Goal: Information Seeking & Learning: Learn about a topic

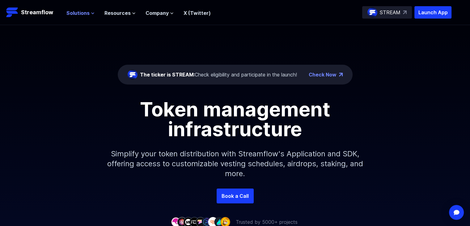
click at [74, 11] on span "Solutions" at bounding box center [77, 12] width 23 height 7
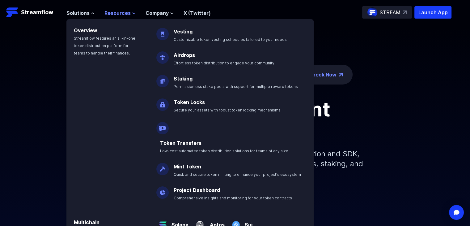
click at [114, 12] on span "Resources" at bounding box center [117, 12] width 26 height 7
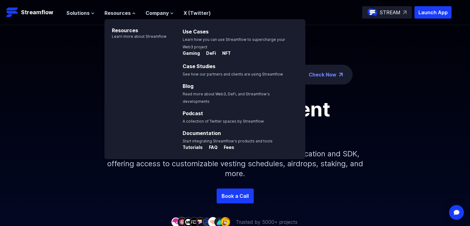
click at [57, 58] on div "The ticker is STREAM: Check eligibility and participate in the launch! Check No…" at bounding box center [235, 106] width 470 height 163
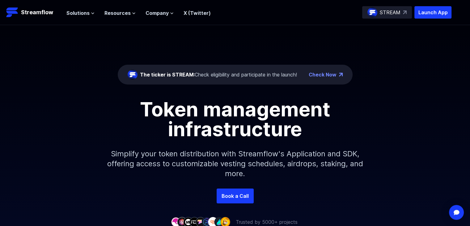
click at [399, 10] on p "STREAM" at bounding box center [390, 12] width 21 height 7
click at [211, 72] on div "The ticker is STREAM: Check eligibility and participate in the launch!" at bounding box center [218, 74] width 157 height 7
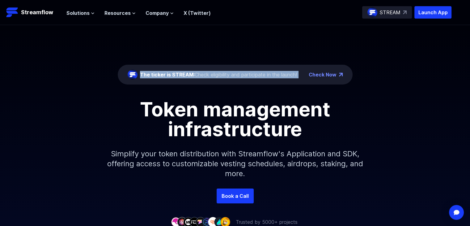
drag, startPoint x: 211, startPoint y: 72, endPoint x: 215, endPoint y: 71, distance: 4.0
click at [215, 71] on div "The ticker is STREAM: Check eligibility and participate in the launch!" at bounding box center [218, 74] width 157 height 7
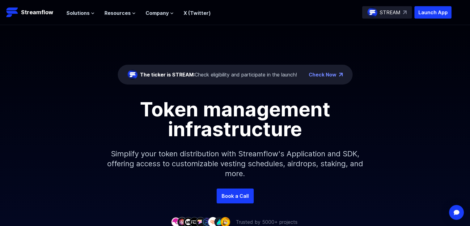
click at [206, 100] on h1 "Token management infrastructure" at bounding box center [235, 119] width 278 height 40
click at [210, 87] on div "The ticker is STREAM: Check eligibility and participate in the launch! Check No…" at bounding box center [235, 106] width 470 height 163
click at [320, 75] on link "Check Now" at bounding box center [323, 74] width 28 height 7
click at [191, 14] on link "X (Twitter)" at bounding box center [197, 13] width 27 height 6
click at [428, 14] on p "Launch App" at bounding box center [432, 12] width 37 height 12
